Goal: Information Seeking & Learning: Learn about a topic

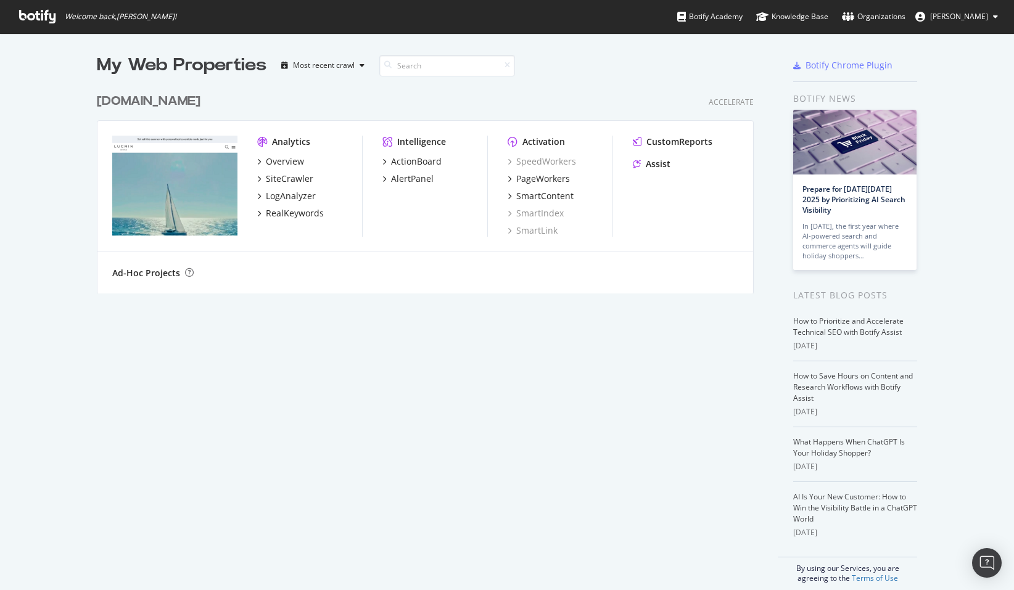
scroll to position [590, 1014]
click at [279, 160] on div "Overview" at bounding box center [285, 161] width 38 height 12
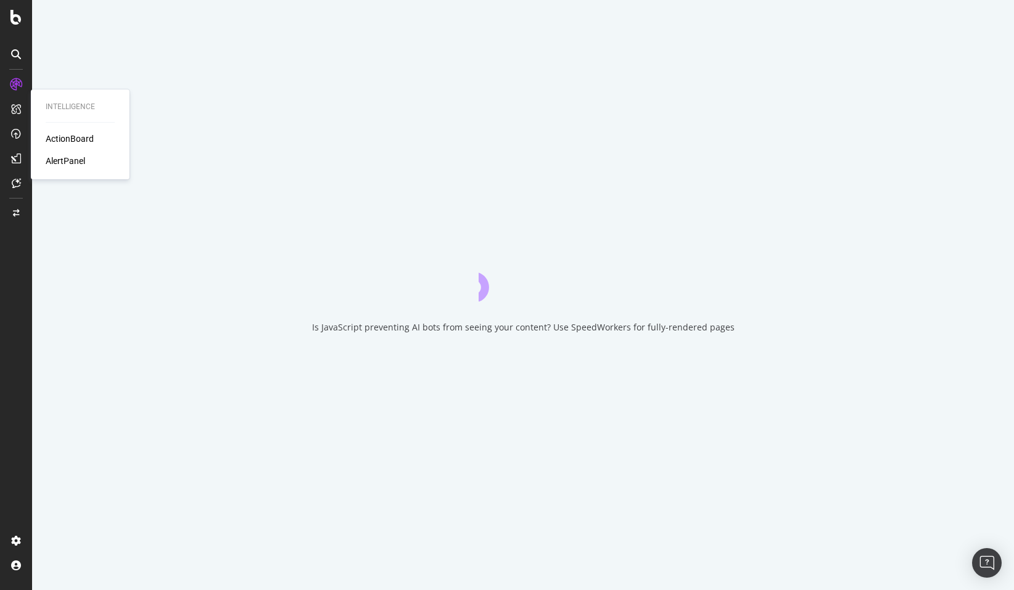
click at [49, 133] on div "ActionBoard" at bounding box center [70, 139] width 48 height 12
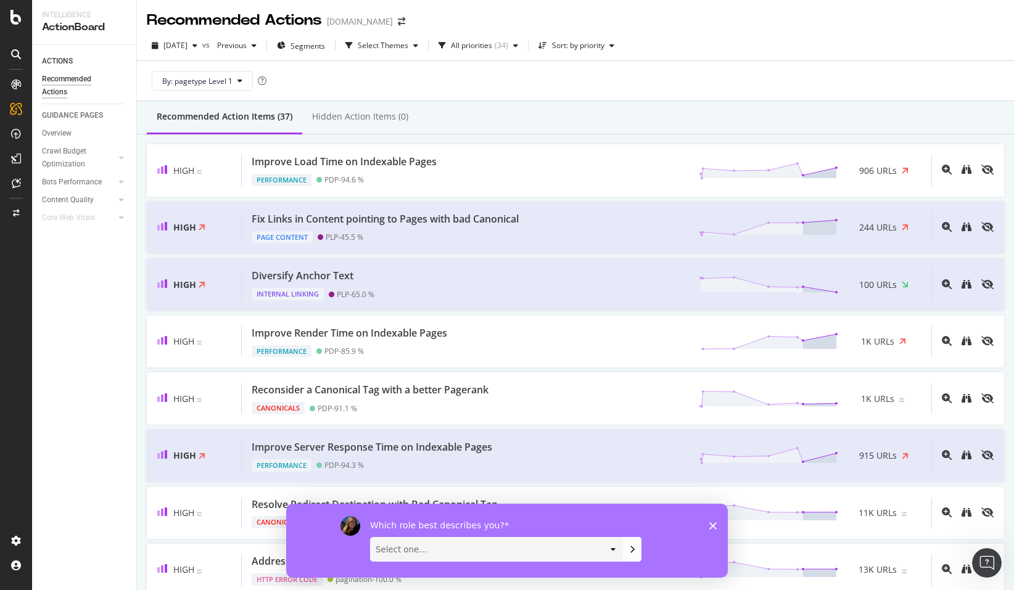
scroll to position [11, 0]
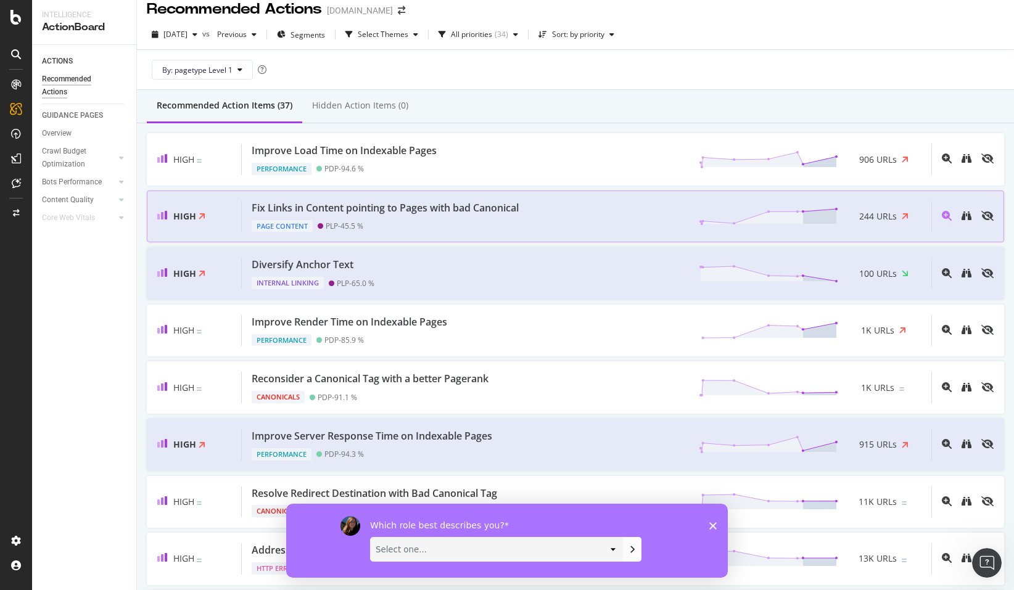
click at [570, 215] on div "Fix Links in Content pointing to Pages with bad Canonical Page Content PLP - 45…" at bounding box center [587, 216] width 690 height 31
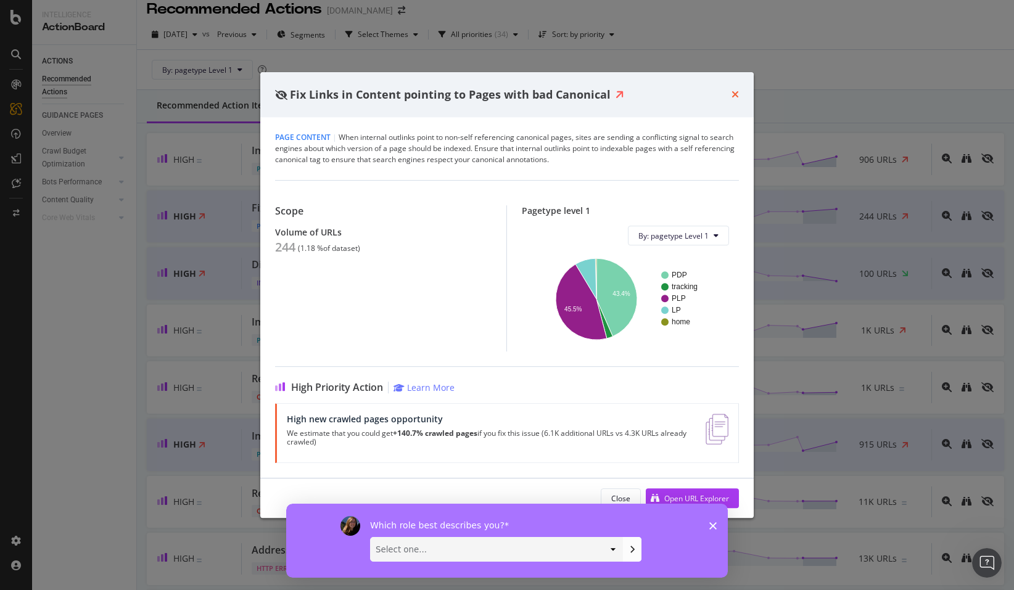
click at [737, 93] on icon "times" at bounding box center [735, 94] width 7 height 10
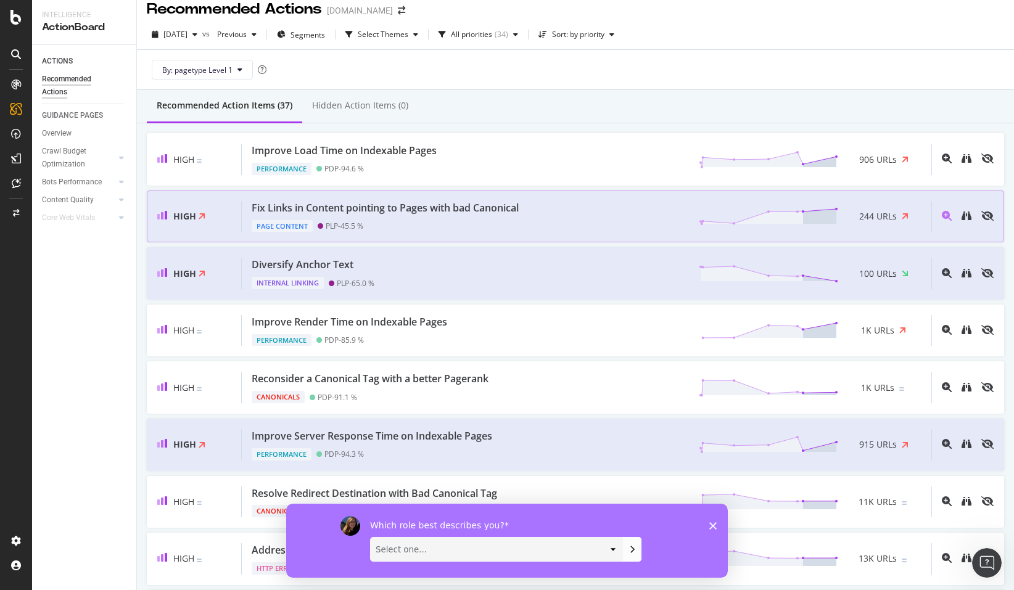
click at [448, 217] on div "Page Content PLP - 45.5 %" at bounding box center [388, 223] width 272 height 17
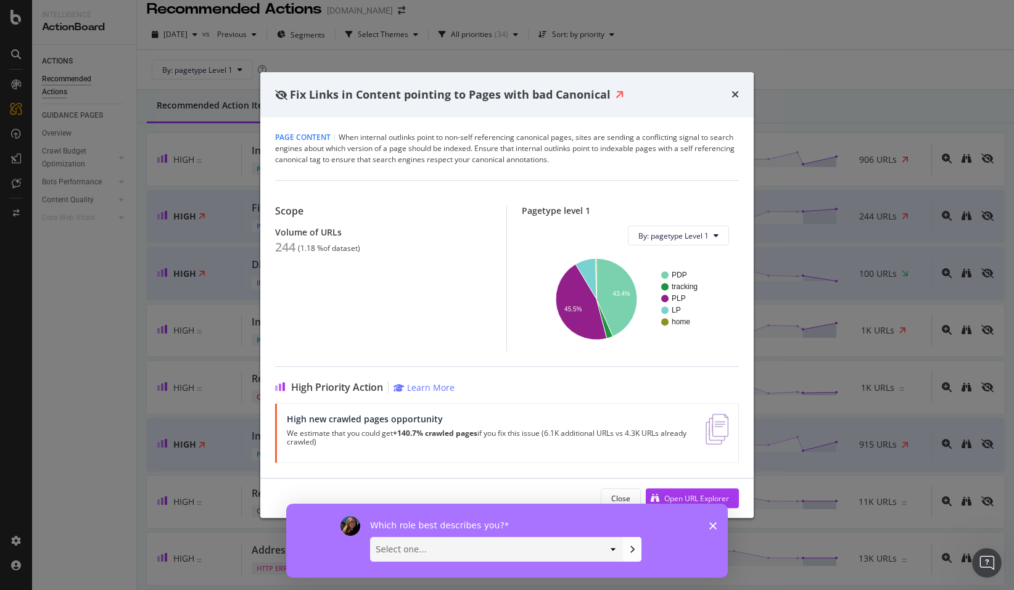
select select "Other"
click at [635, 551] on icon "Submit your response" at bounding box center [632, 550] width 10 height 10
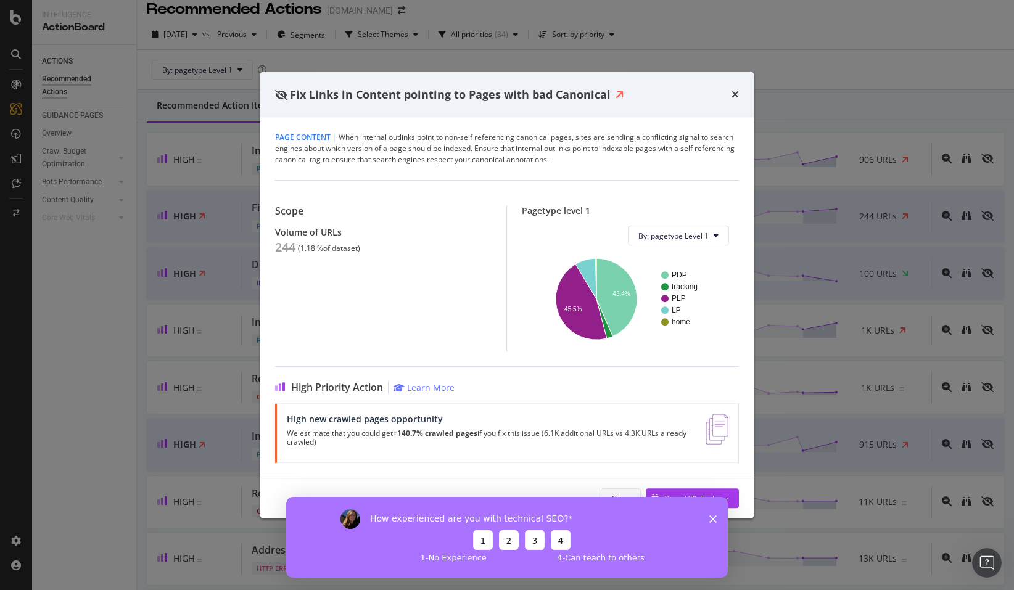
click at [512, 535] on button "2" at bounding box center [509, 541] width 20 height 20
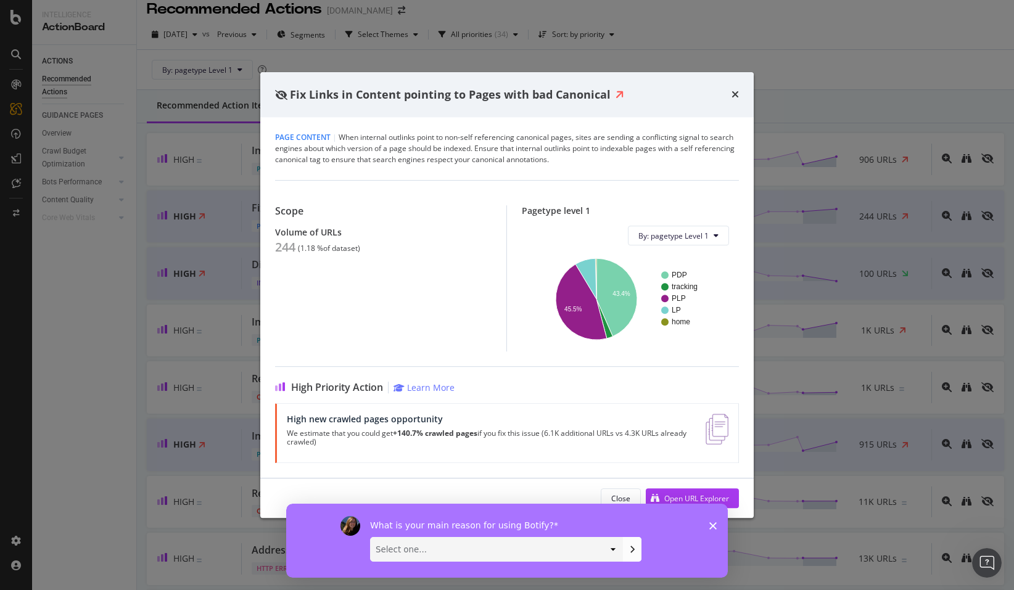
select select "Other"
click at [630, 550] on icon "Submit your response" at bounding box center [632, 550] width 10 height 10
select select "1-on-1 interactions with an expert"
click at [633, 551] on icon "Submit your response" at bounding box center [632, 550] width 3 height 6
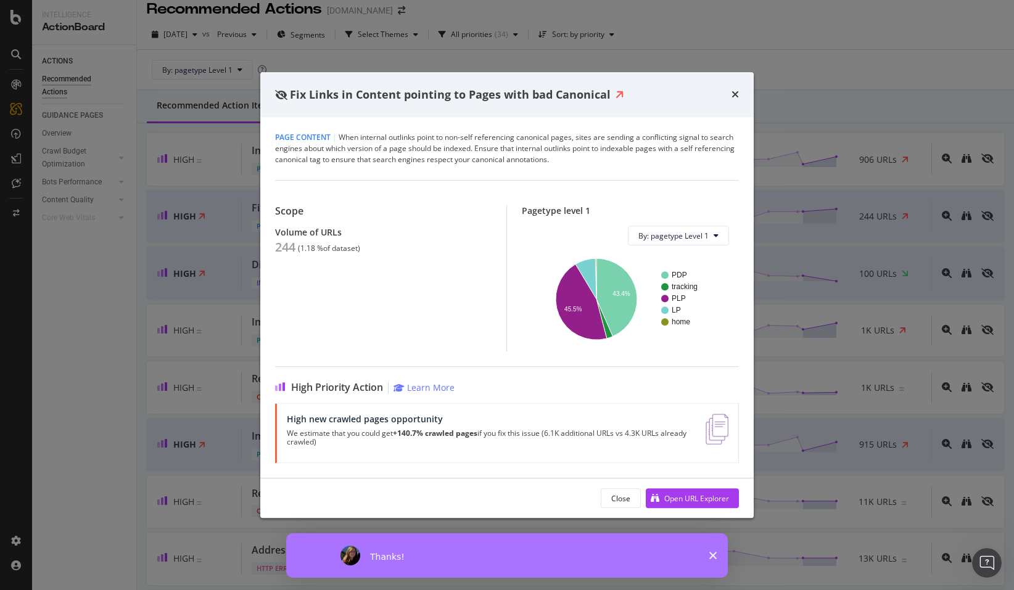
click at [712, 558] on polygon "Close survey" at bounding box center [712, 555] width 7 height 7
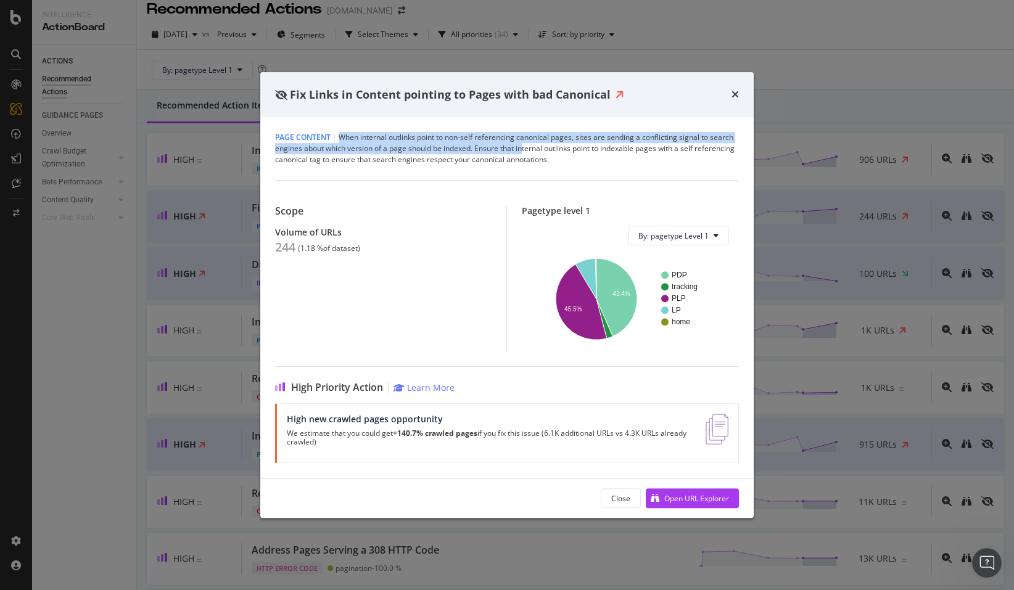
drag, startPoint x: 341, startPoint y: 136, endPoint x: 524, endPoint y: 145, distance: 184.0
click at [524, 145] on div "Page Content | When internal outlinks point to non-self referencing canonical p…" at bounding box center [507, 148] width 464 height 33
click at [454, 139] on div "Page Content | When internal outlinks point to non-self referencing canonical p…" at bounding box center [507, 148] width 464 height 33
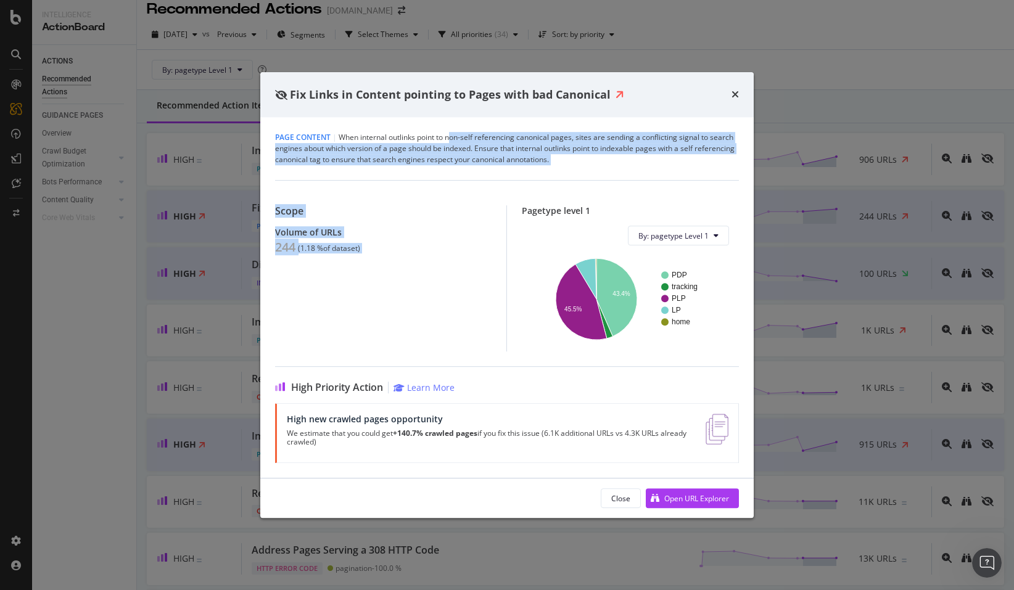
drag, startPoint x: 450, startPoint y: 141, endPoint x: 651, endPoint y: 172, distance: 204.1
click at [651, 172] on div "Page Content | When internal outlinks point to non-self referencing canonical p…" at bounding box center [507, 297] width 494 height 361
click at [628, 160] on div "Page Content | When internal outlinks point to non-self referencing canonical p…" at bounding box center [507, 148] width 464 height 33
drag, startPoint x: 584, startPoint y: 160, endPoint x: 401, endPoint y: 134, distance: 184.4
click at [401, 134] on div "Page Content | When internal outlinks point to non-self referencing canonical p…" at bounding box center [507, 148] width 464 height 33
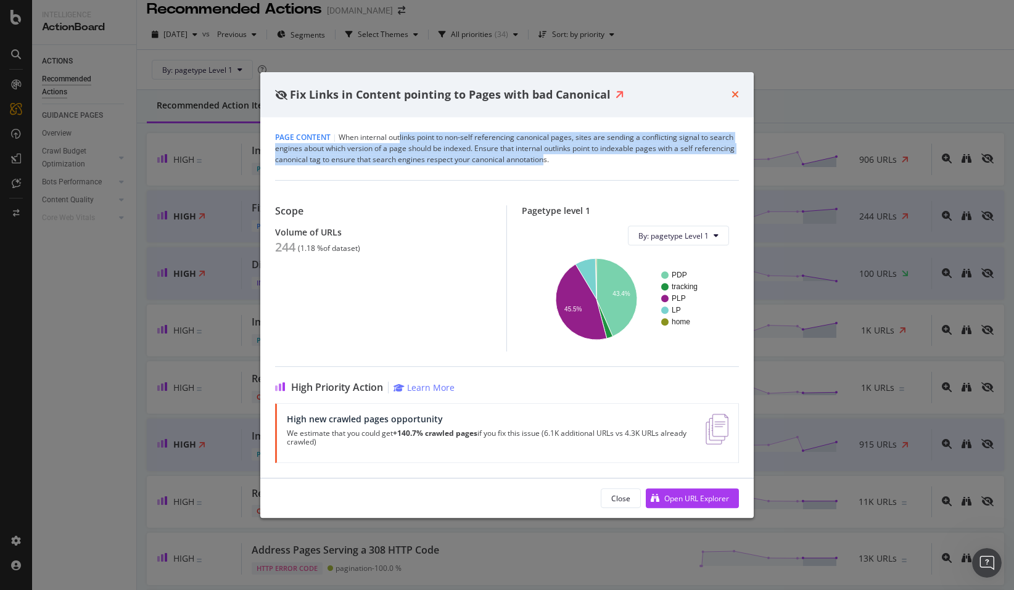
click at [737, 93] on icon "times" at bounding box center [735, 94] width 7 height 10
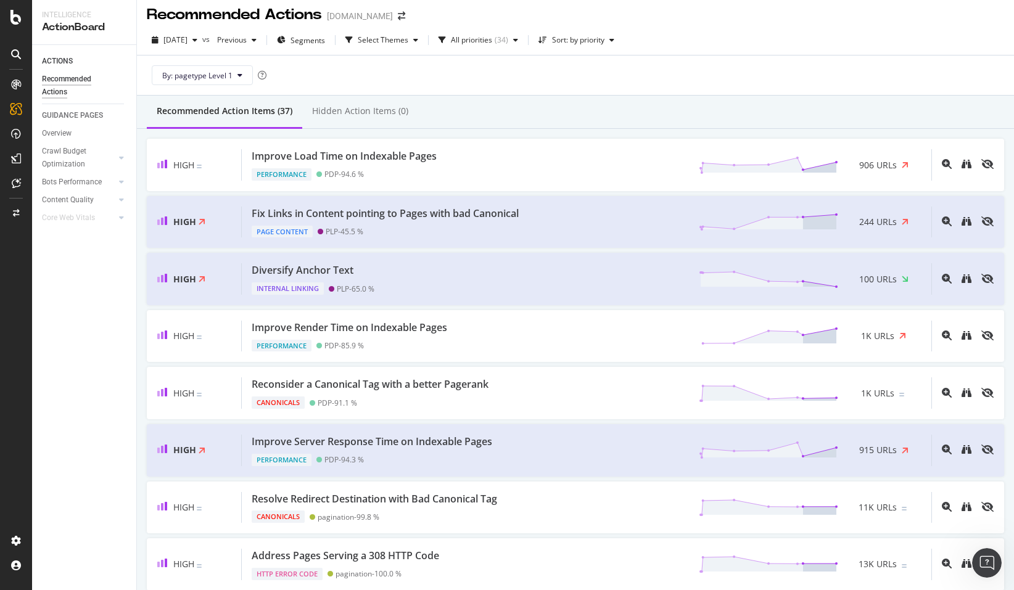
scroll to position [2, 0]
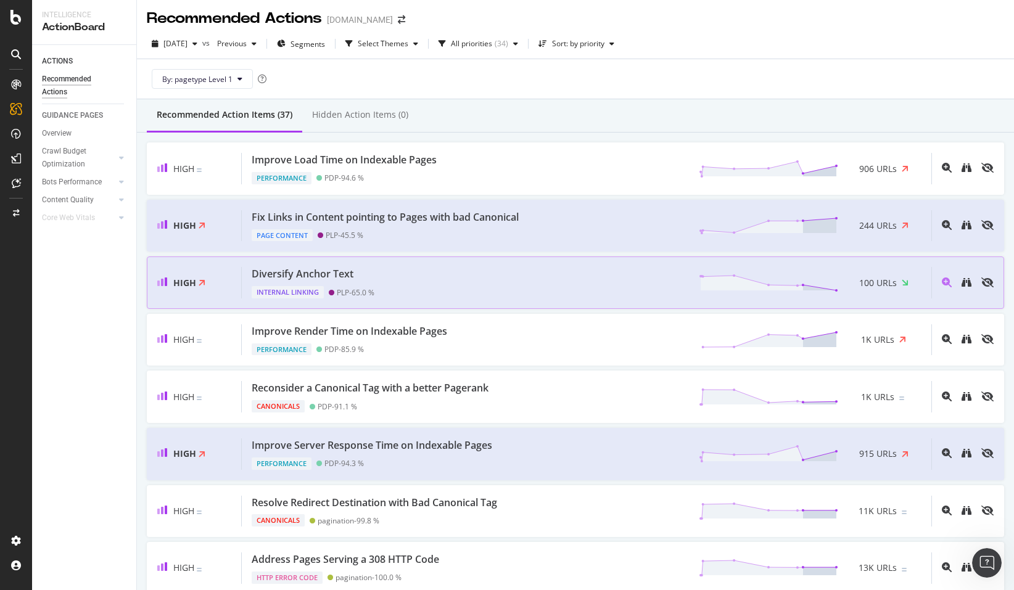
click at [561, 259] on div "High Diversify Anchor Text Internal Linking PLP - 65.0 % 100 URLs" at bounding box center [575, 283] width 857 height 52
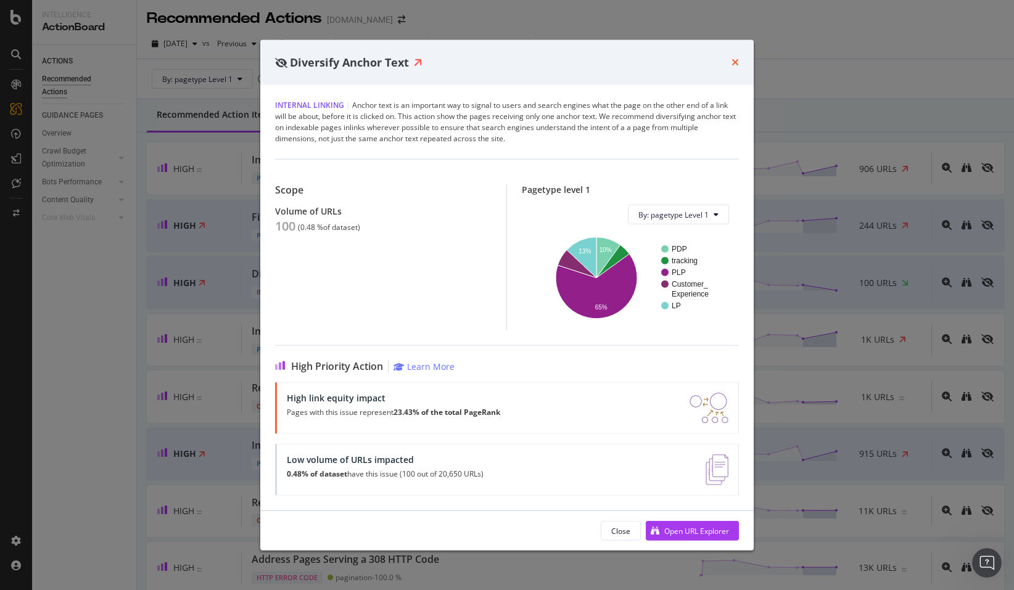
click at [735, 59] on icon "times" at bounding box center [735, 62] width 7 height 10
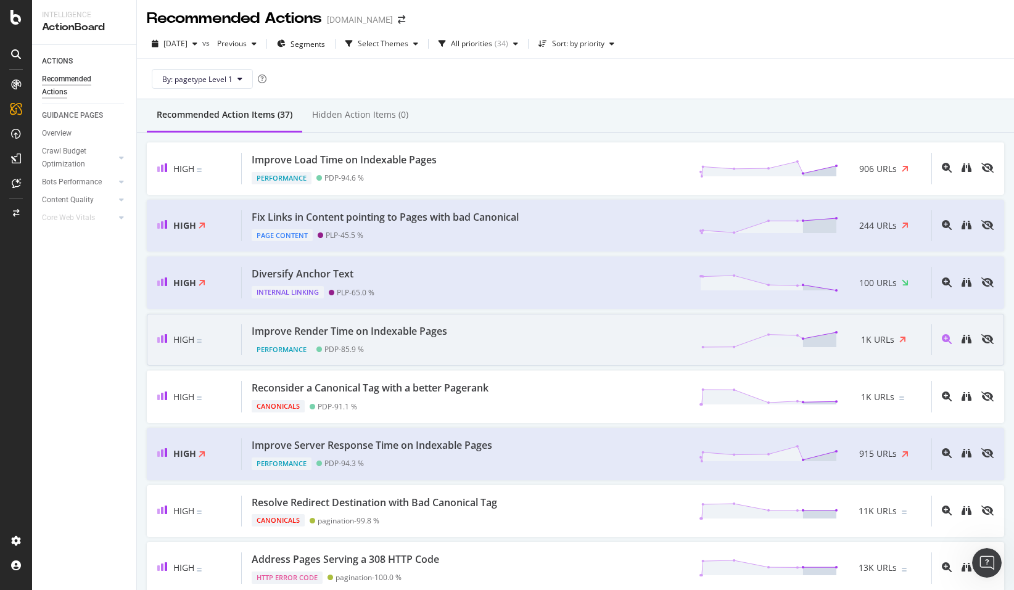
click at [452, 324] on div "Improve Render Time on Indexable Pages" at bounding box center [352, 331] width 200 height 14
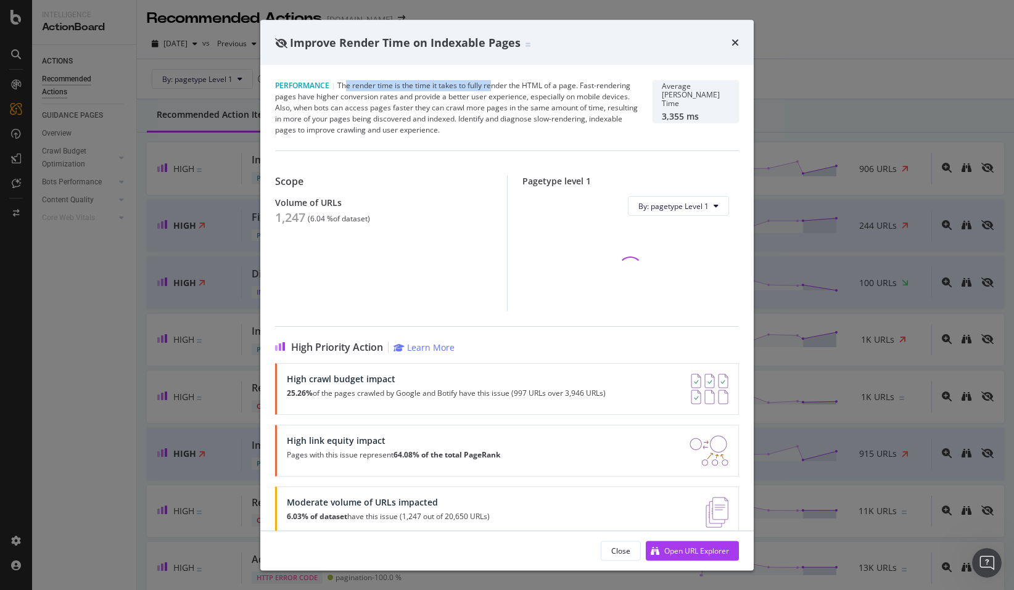
drag, startPoint x: 345, startPoint y: 86, endPoint x: 493, endPoint y: 89, distance: 148.1
click at [493, 89] on div "Performance | The render time is the time it takes to fully render the HTML of …" at bounding box center [456, 108] width 363 height 56
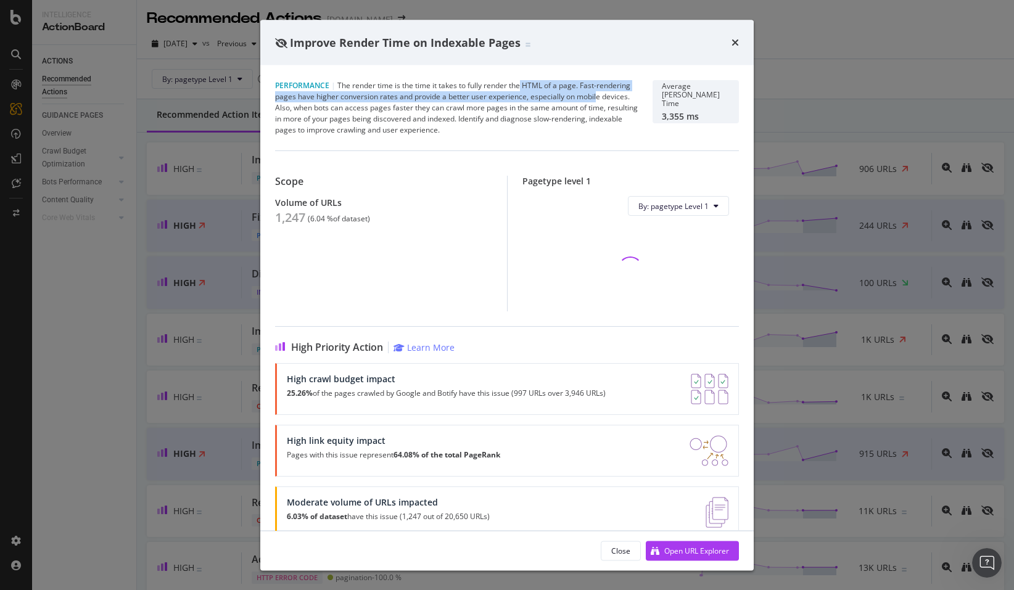
drag, startPoint x: 520, startPoint y: 89, endPoint x: 597, endPoint y: 90, distance: 76.5
click at [597, 90] on div "Performance | The render time is the time it takes to fully render the HTML of …" at bounding box center [456, 108] width 363 height 56
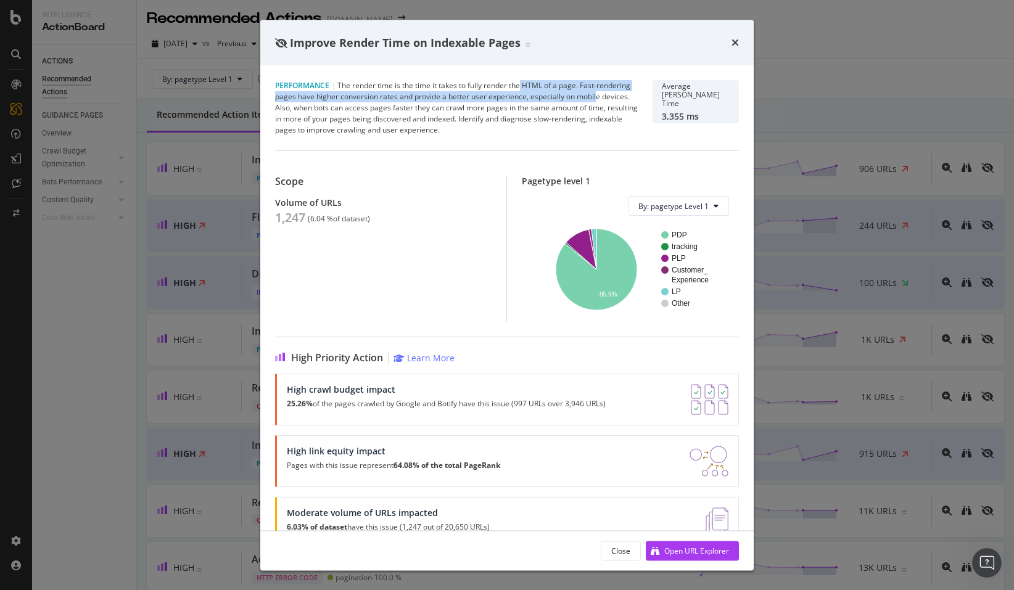
click at [328, 96] on div "Performance | The render time is the time it takes to fully render the HTML of …" at bounding box center [456, 108] width 363 height 56
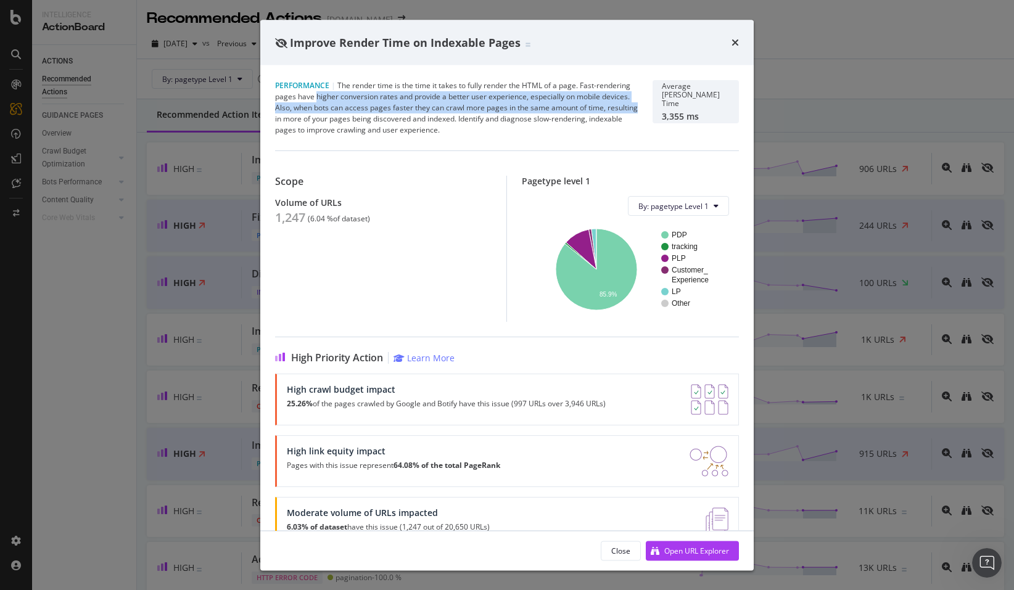
drag, startPoint x: 316, startPoint y: 97, endPoint x: 638, endPoint y: 108, distance: 322.2
click at [638, 108] on div "Performance | The render time is the time it takes to fully render the HTML of …" at bounding box center [507, 108] width 464 height 56
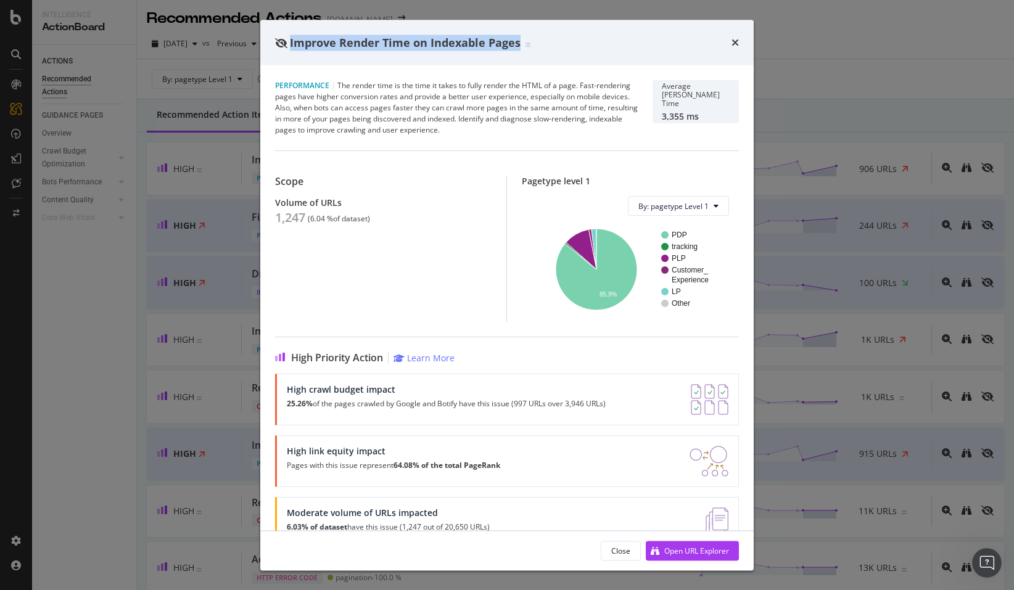
drag, startPoint x: 290, startPoint y: 40, endPoint x: 540, endPoint y: 44, distance: 249.9
click at [540, 44] on div "Improve Render Time on Indexable Pages" at bounding box center [507, 43] width 464 height 16
copy span "Improve Render Time on Indexable Pages"
click at [735, 39] on icon "times" at bounding box center [735, 43] width 7 height 10
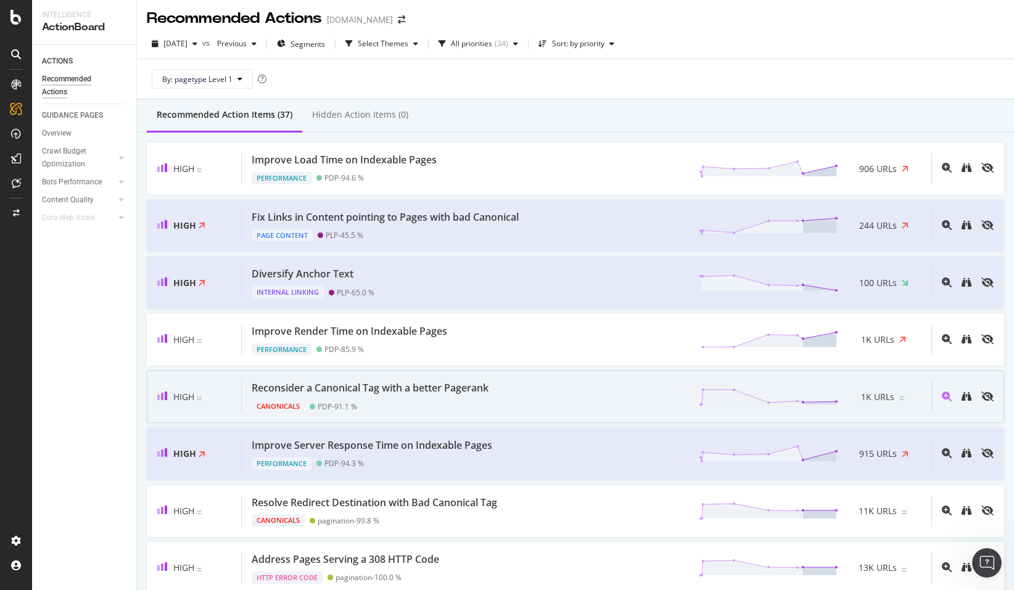
click at [549, 395] on div "Reconsider a Canonical Tag with a better Pagerank Canonicals PDP - 91.1 % 1K UR…" at bounding box center [587, 396] width 690 height 31
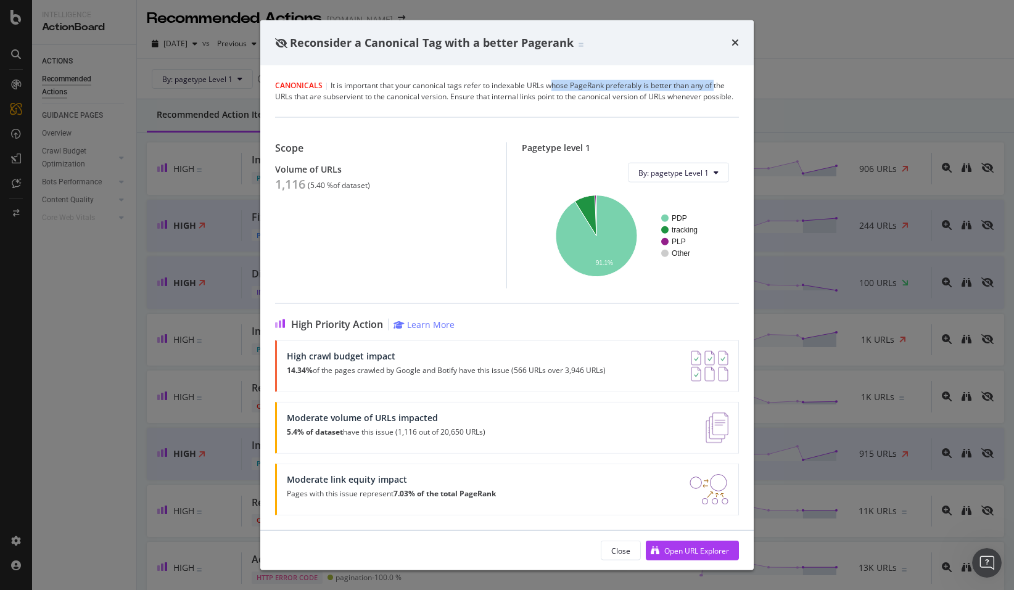
drag, startPoint x: 566, startPoint y: 86, endPoint x: 716, endPoint y: 87, distance: 149.9
click at [716, 87] on div "Canonicals | It is important that your canonical tags refer to indexable URLs w…" at bounding box center [507, 91] width 464 height 22
